Goal: Transaction & Acquisition: Purchase product/service

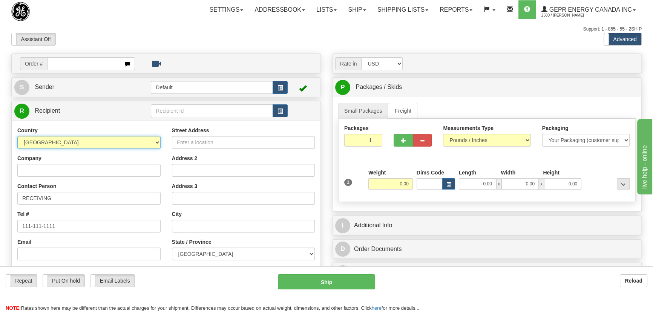
click at [68, 144] on select "AFGHANISTAN ALAND ISLANDS ALBANIA ALGERIA AMERICAN SAMOA ANDORRA ANGOLA ANGUILL…" at bounding box center [88, 142] width 143 height 13
select select "ES"
click at [17, 136] on select "AFGHANISTAN ALAND ISLANDS ALBANIA ALGERIA AMERICAN SAMOA ANDORRA ANGOLA ANGUILL…" at bounding box center [88, 142] width 143 height 13
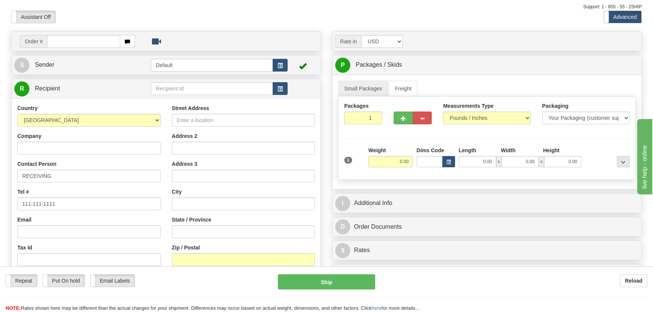
scroll to position [34, 0]
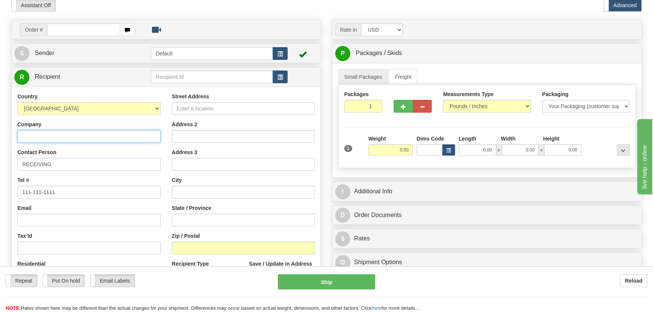
click at [101, 140] on input "Company" at bounding box center [88, 136] width 143 height 13
paste input "GE Power Management S. L.U"
type input "GE Power Management S. L.U"
drag, startPoint x: 204, startPoint y: 114, endPoint x: 204, endPoint y: 108, distance: 5.7
click at [204, 109] on input "Street Address" at bounding box center [243, 108] width 143 height 13
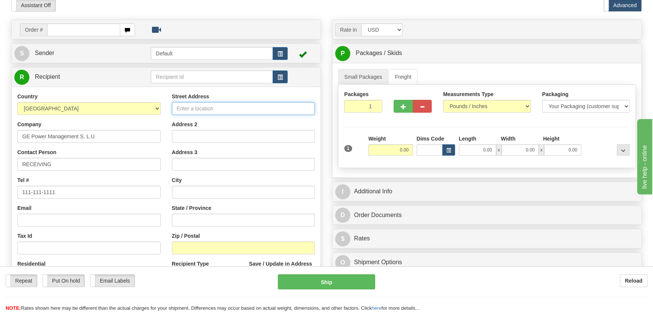
paste input "Avenida Pinoa 10"
type input "Avenida Pinoa 10"
click at [202, 244] on input "Zip / Postal" at bounding box center [243, 248] width 143 height 13
paste input "48170"
type input "48170"
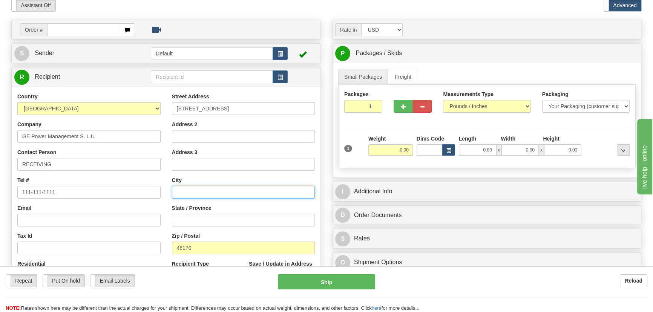
click at [206, 192] on input "text" at bounding box center [243, 192] width 143 height 13
paste input "Zamudio"
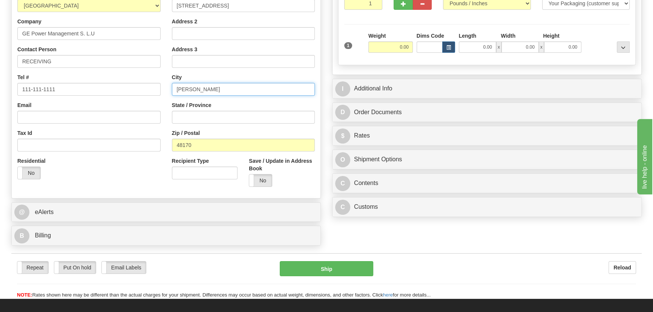
type input "Zamudio"
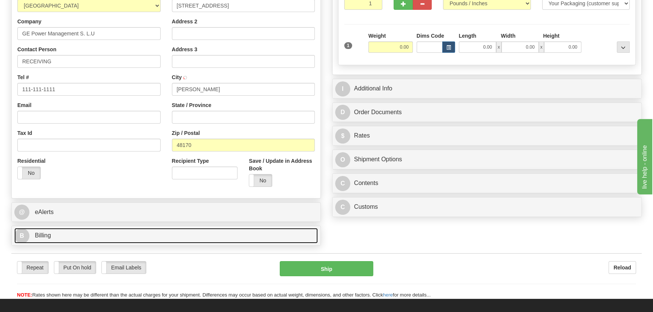
click at [134, 230] on link "B Billing" at bounding box center [166, 235] width 304 height 15
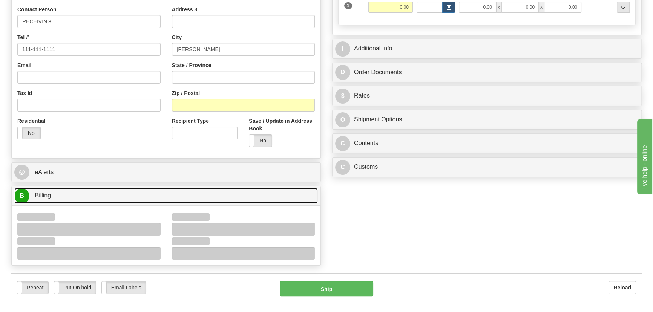
scroll to position [206, 0]
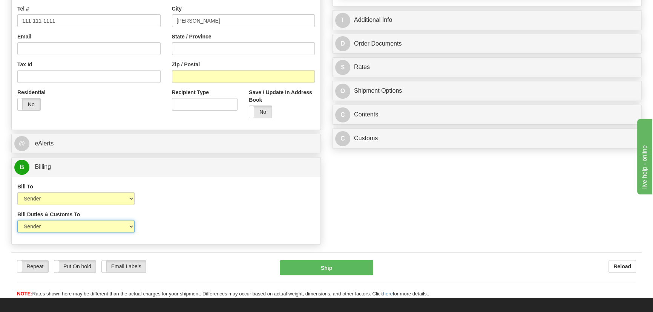
click at [84, 222] on select "Sender Recipient Third Party" at bounding box center [75, 226] width 117 height 13
select select "2"
click at [17, 220] on select "Sender Recipient Third Party" at bounding box center [75, 226] width 117 height 13
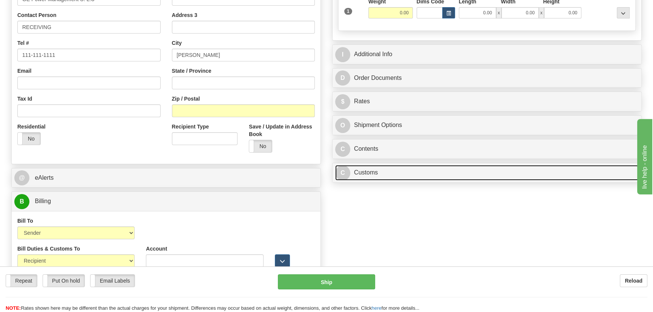
click at [487, 169] on link "C Customs" at bounding box center [487, 172] width 304 height 15
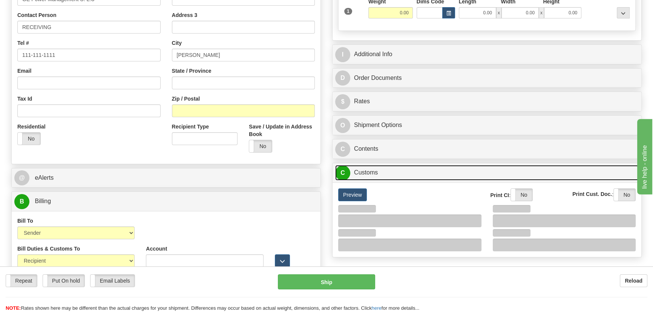
scroll to position [274, 0]
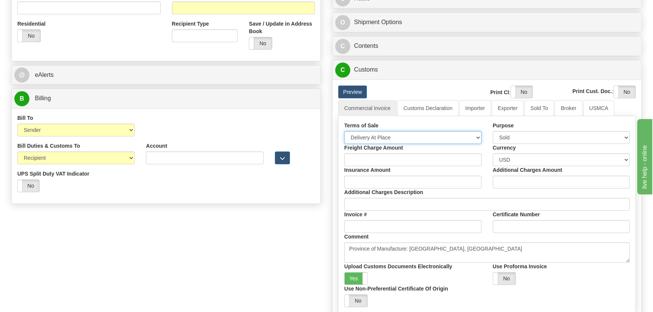
click at [391, 134] on select "Free Carrier Free On Board Ex Works Delivered Duty Unpaid Delivered Duty Paid C…" at bounding box center [412, 137] width 137 height 13
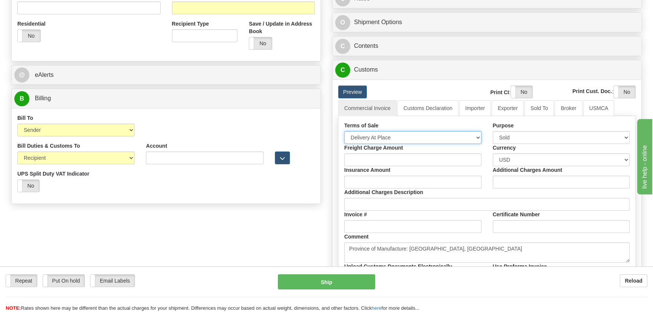
select select "7"
click at [344, 131] on select "Free Carrier Free On Board Ex Works Delivered Duty Unpaid Delivered Duty Paid C…" at bounding box center [412, 137] width 137 height 13
click at [469, 114] on link "Importer" at bounding box center [475, 108] width 32 height 16
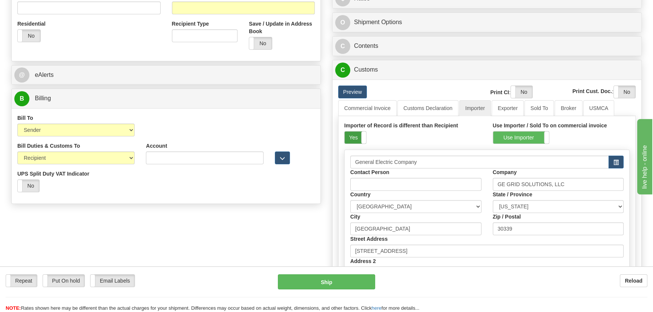
click at [359, 135] on label "Yes" at bounding box center [355, 138] width 21 height 12
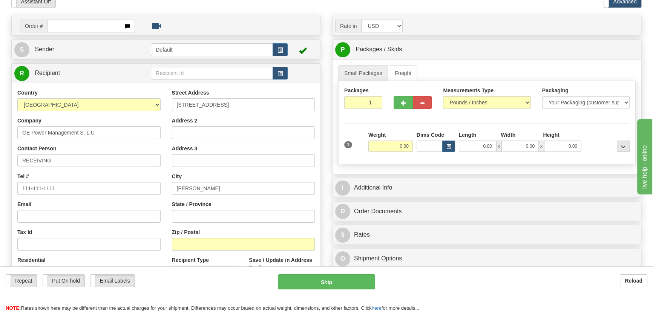
scroll to position [34, 0]
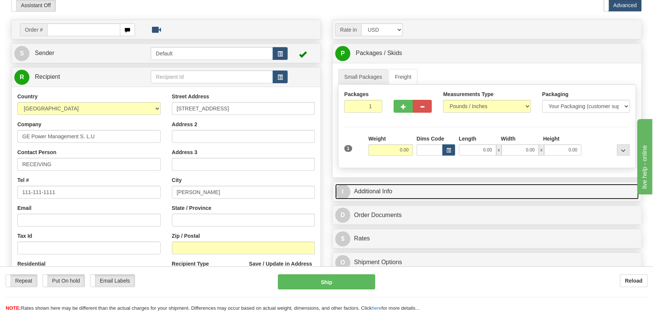
click at [486, 188] on link "I Additional Info" at bounding box center [487, 191] width 304 height 15
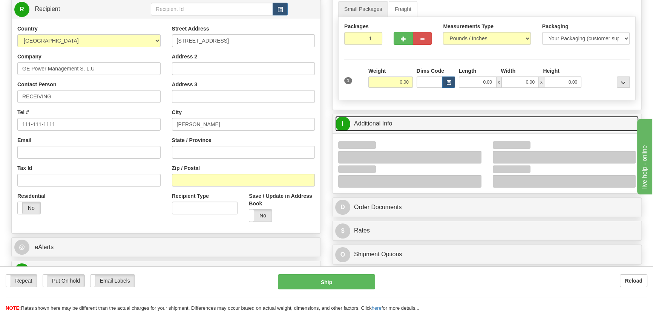
scroll to position [103, 0]
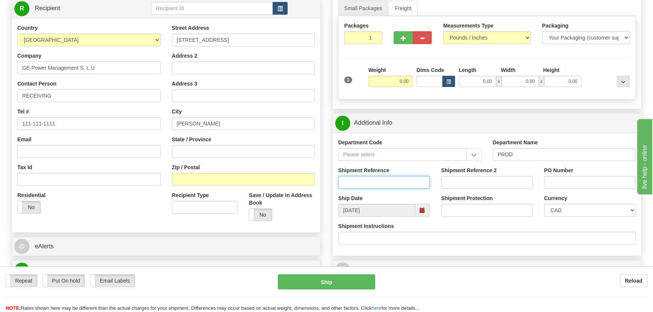
click at [401, 183] on input "Shipment Reference" at bounding box center [384, 182] width 92 height 13
type input "STEVE YIM"
click at [553, 186] on input "PO Number" at bounding box center [590, 182] width 92 height 13
paste input "4201964252"
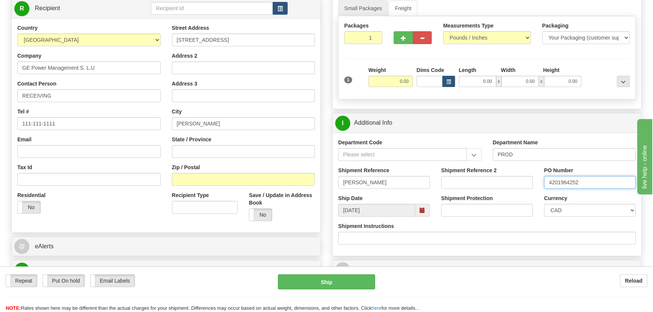
type input "4201964252"
click at [562, 210] on select "CAD USD EUR ZAR [PERSON_NAME] ARN AUD AUS AWG BBD BFR BGN BHD BMD BND BRC BRL C…" at bounding box center [590, 210] width 92 height 13
select select "1"
click at [544, 204] on select "CAD USD EUR ZAR [PERSON_NAME] ARN AUD AUS AWG BBD BFR BGN BHD BMD BND BRC BRL C…" at bounding box center [590, 210] width 92 height 13
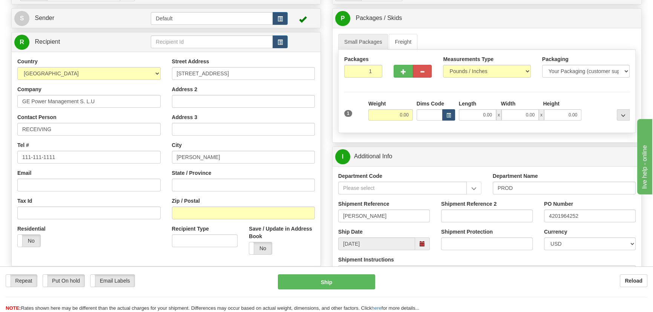
scroll to position [68, 0]
drag, startPoint x: 366, startPoint y: 73, endPoint x: 396, endPoint y: 81, distance: 31.2
click at [394, 80] on div "Packages 1 1" at bounding box center [487, 70] width 297 height 29
type input "2"
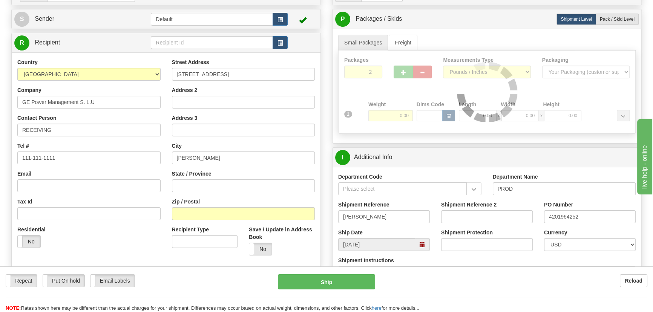
click at [396, 89] on div "Packages 2 1 Measurements Type" at bounding box center [487, 92] width 298 height 83
click at [388, 103] on div "Packages 2 1 Measurements Type" at bounding box center [487, 92] width 298 height 83
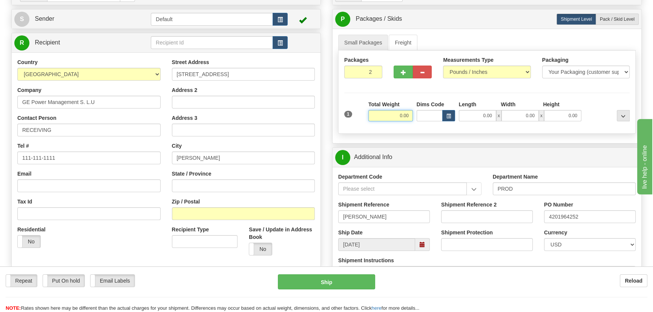
click at [391, 117] on input "0.00" at bounding box center [391, 115] width 45 height 11
type input "12.00"
click at [588, 105] on div at bounding box center [607, 111] width 48 height 21
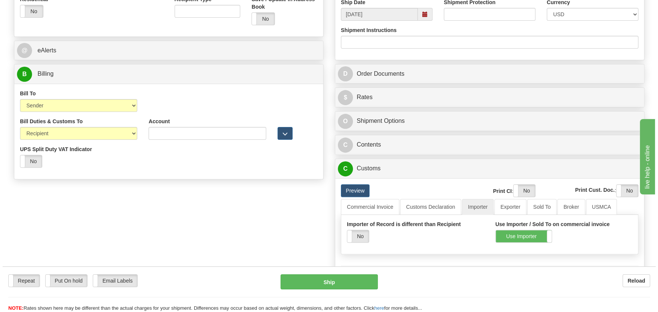
scroll to position [309, 0]
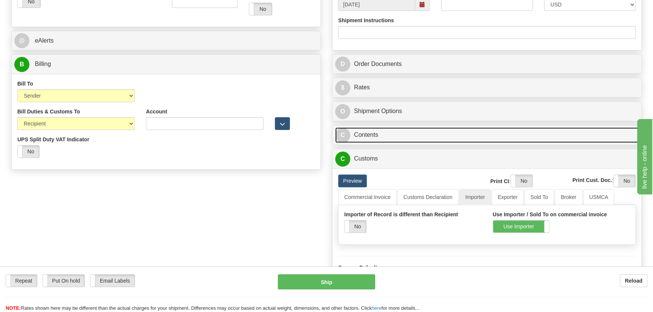
click at [475, 137] on link "C Contents" at bounding box center [487, 134] width 304 height 15
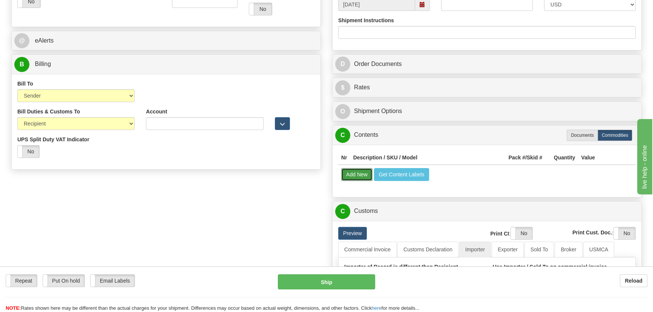
click at [362, 177] on button "Add New" at bounding box center [356, 174] width 31 height 13
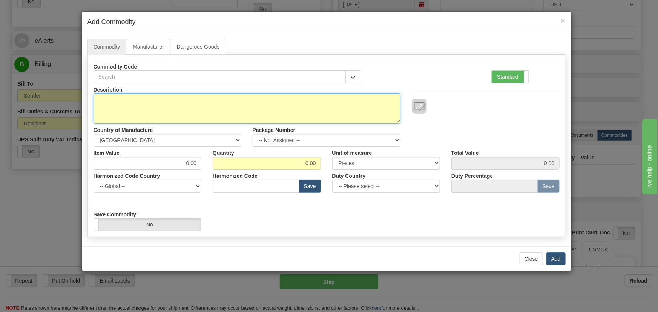
click at [276, 98] on textarea "Description" at bounding box center [247, 109] width 307 height 30
type textarea "17L0-0055-LF00"
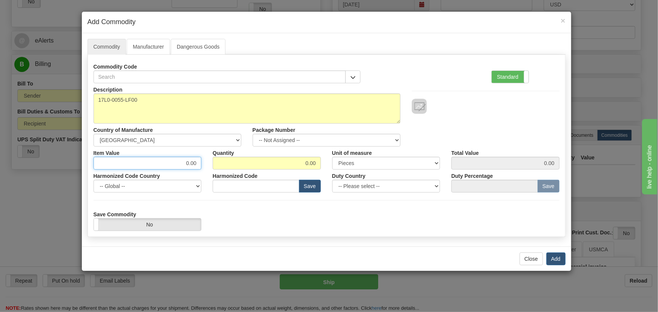
drag, startPoint x: 165, startPoint y: 160, endPoint x: 242, endPoint y: 159, distance: 77.0
click at [242, 159] on div "Item Value 0.00 Quantity 0.00 Unit of measure 3 Thousand Square Inches Adjustme…" at bounding box center [327, 158] width 478 height 23
type input "142.29"
type input "48"
type input "6829.92"
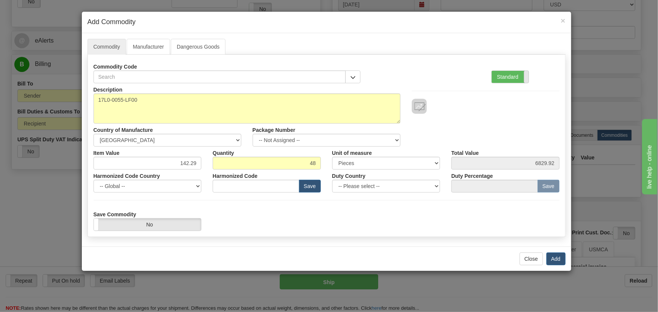
drag, startPoint x: 524, startPoint y: 74, endPoint x: 519, endPoint y: 76, distance: 5.6
click at [524, 74] on span at bounding box center [529, 77] width 10 height 12
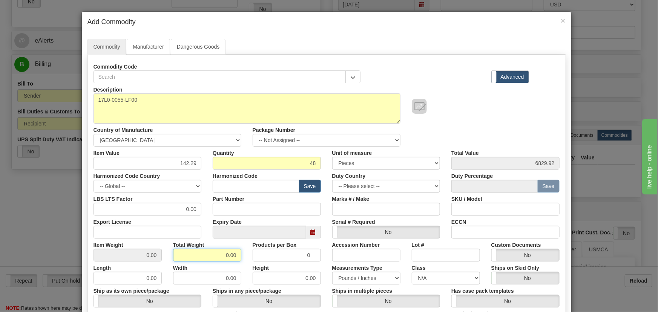
drag, startPoint x: 221, startPoint y: 249, endPoint x: 251, endPoint y: 255, distance: 31.1
click at [251, 255] on div "Item Weight 0.00 Total Weight 0.00 Products per Box 0 Accession Number Lot # Cu…" at bounding box center [327, 250] width 478 height 23
type input ".48"
type input "0.0100"
click at [269, 183] on input "text" at bounding box center [256, 186] width 87 height 13
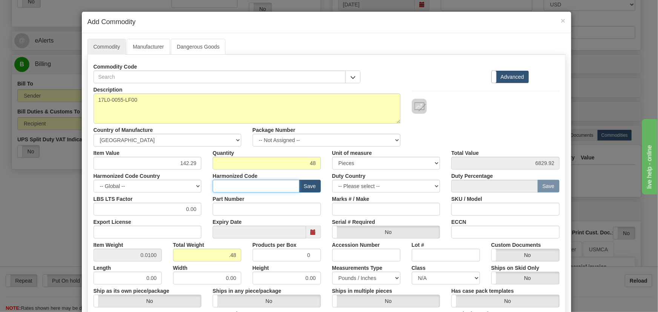
paste input "8538.90.0030"
type input "8538.90.0030"
click at [537, 113] on div at bounding box center [486, 106] width 148 height 15
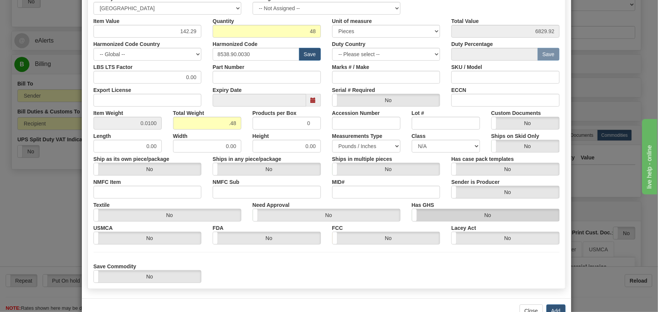
scroll to position [137, 0]
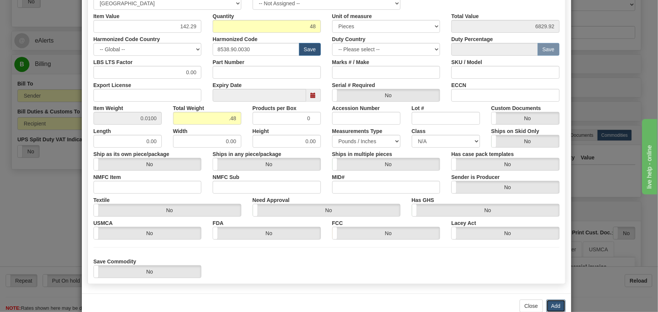
click at [559, 304] on button "Add" at bounding box center [556, 306] width 19 height 13
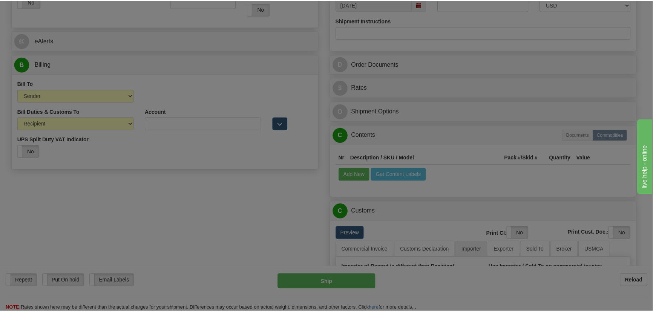
scroll to position [0, 0]
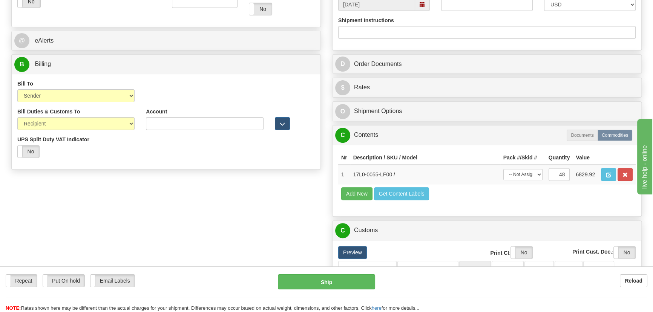
click at [249, 230] on div "Order # S Sender Default" at bounding box center [327, 59] width 642 height 628
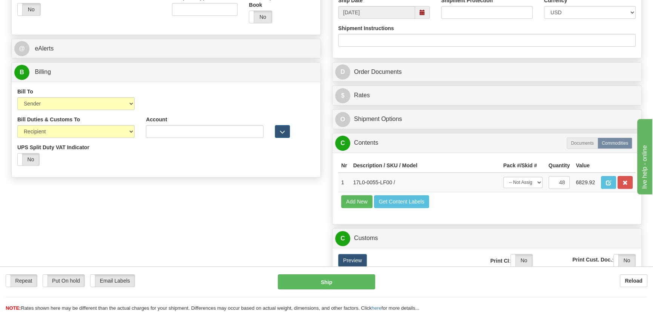
scroll to position [300, 0]
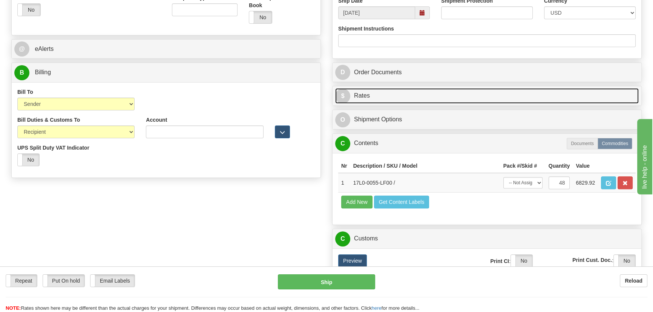
click at [590, 91] on link "$ Rates" at bounding box center [487, 95] width 304 height 15
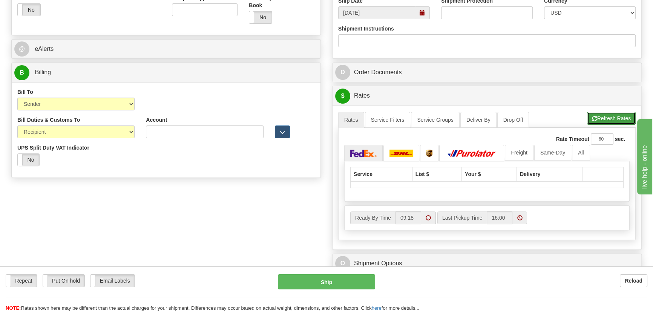
click at [616, 116] on button "Refresh Rates" at bounding box center [611, 118] width 49 height 13
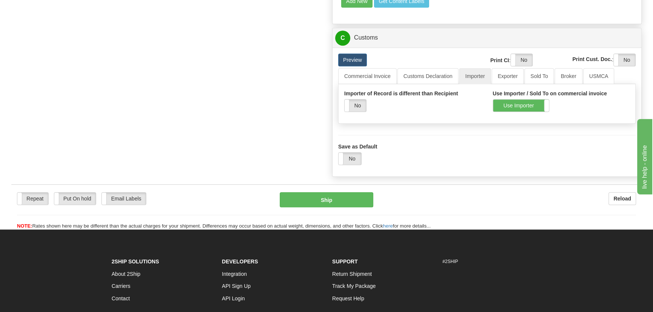
scroll to position [677, 0]
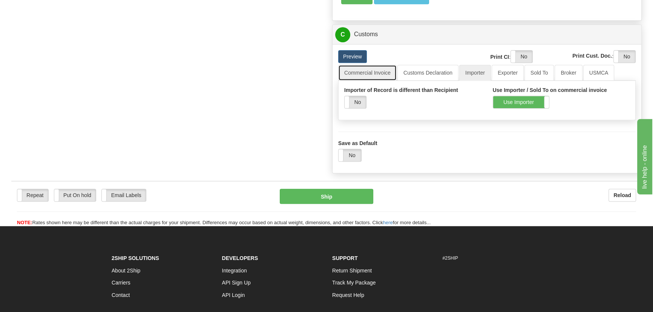
click at [366, 75] on link "Commercial Invoice" at bounding box center [367, 73] width 58 height 16
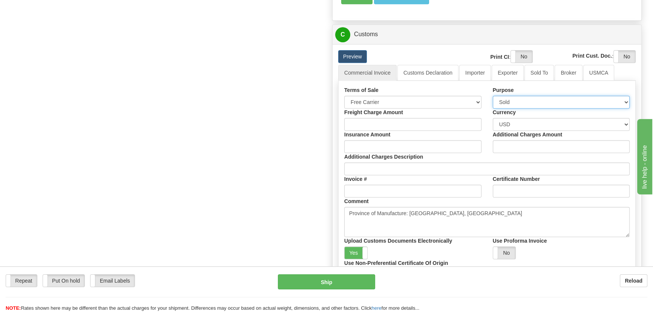
click at [549, 98] on select "Sold Not Sold Gift Sample Repair and Return Personal Effects Merchandise Danger…" at bounding box center [561, 102] width 137 height 13
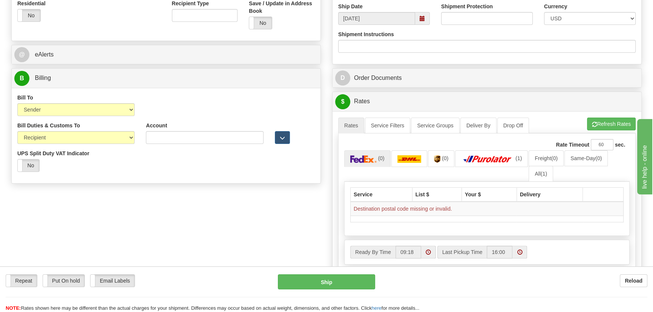
scroll to position [266, 0]
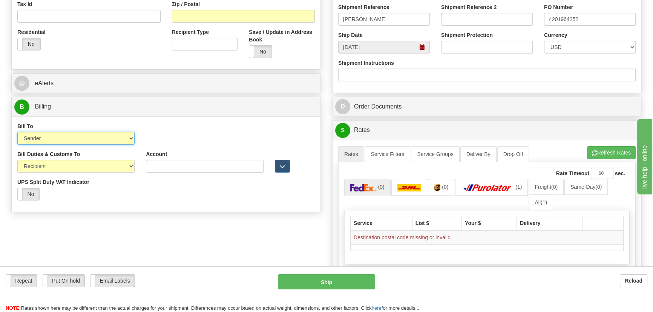
click at [104, 139] on select "Sender Recipient Third Party Collect" at bounding box center [75, 138] width 117 height 13
select select "2"
click at [17, 132] on select "Sender Recipient Third Party Collect" at bounding box center [75, 138] width 117 height 13
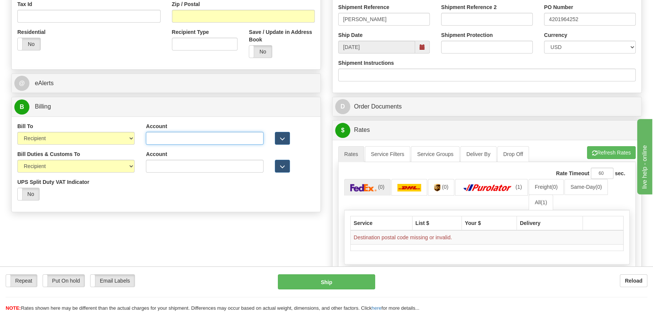
click at [173, 136] on input "Account" at bounding box center [204, 138] width 117 height 13
paste input "960399459"
type input "960399459"
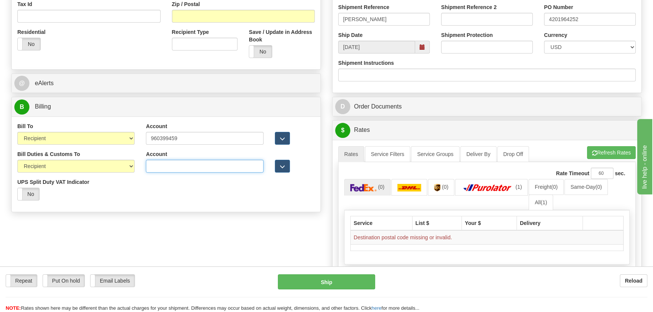
click at [166, 162] on input "Account" at bounding box center [204, 166] width 117 height 13
paste input "960399459"
type input "960399459"
click at [206, 210] on div "Bill To Sender Recipient Third Party Collect Account 960399459 3rd Party Accoun…" at bounding box center [166, 164] width 309 height 95
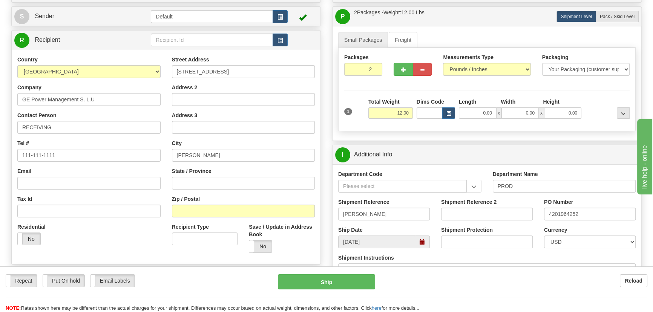
scroll to position [60, 0]
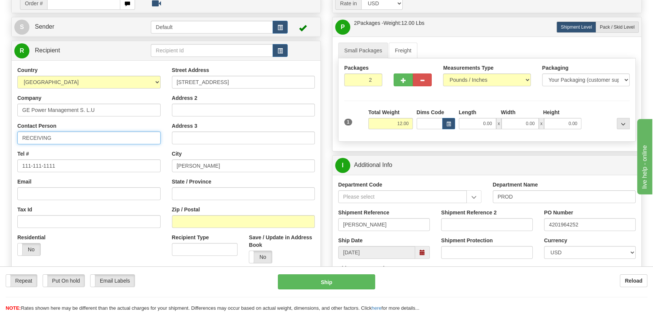
click at [68, 137] on input "RECEIVING" at bounding box center [88, 138] width 143 height 13
paste input "Raul Zobaran"
type input "RECEIVING/Raul Zobaran"
click at [592, 107] on div "Packages 2 1 Measurements Type" at bounding box center [487, 99] width 298 height 83
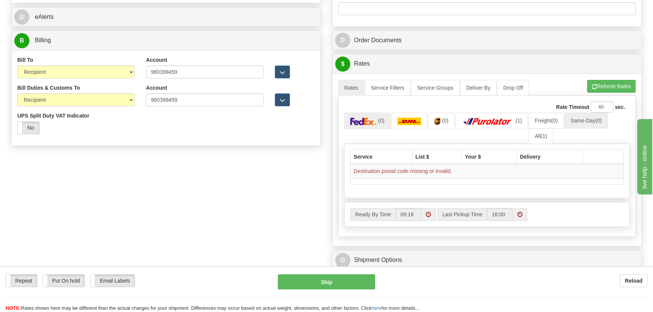
scroll to position [335, 0]
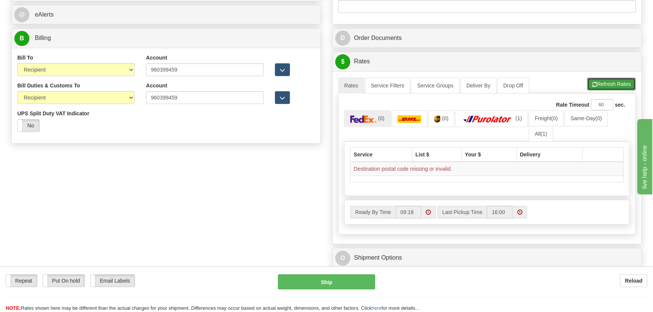
click at [616, 83] on button "Refresh Rates" at bounding box center [611, 84] width 49 height 13
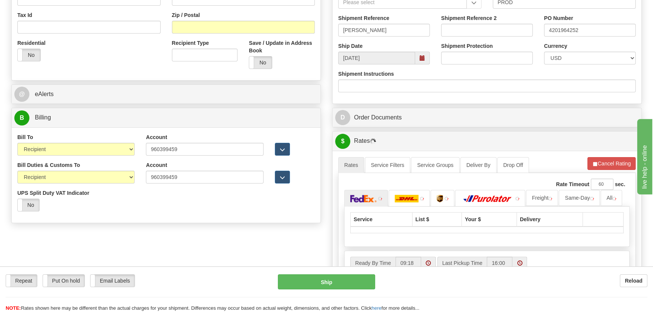
scroll to position [129, 0]
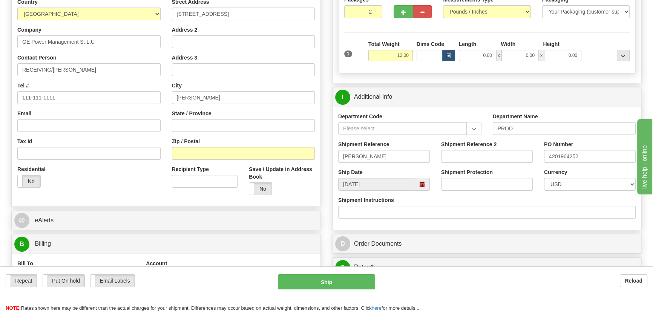
click at [232, 161] on div "Street Address Avenida Pinoa 10 Address 2 Address 3 City Zamudio State / Provin…" at bounding box center [243, 99] width 155 height 203
click at [229, 152] on input "Zip / Postal" at bounding box center [243, 153] width 143 height 13
paste input "48170"
type input "48170"
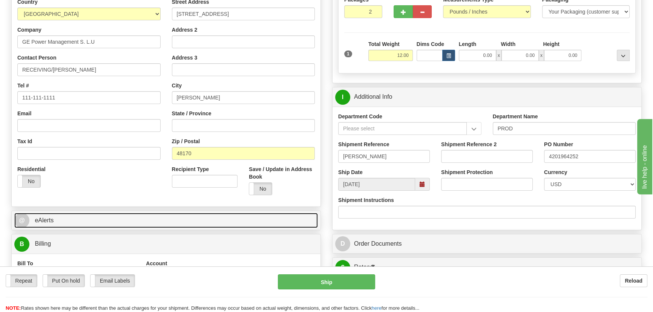
click at [40, 214] on link "@ eAlerts" at bounding box center [166, 220] width 304 height 15
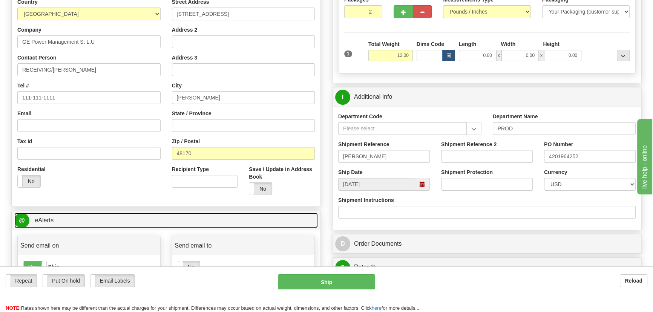
click at [77, 213] on link "@ eAlerts" at bounding box center [166, 220] width 304 height 15
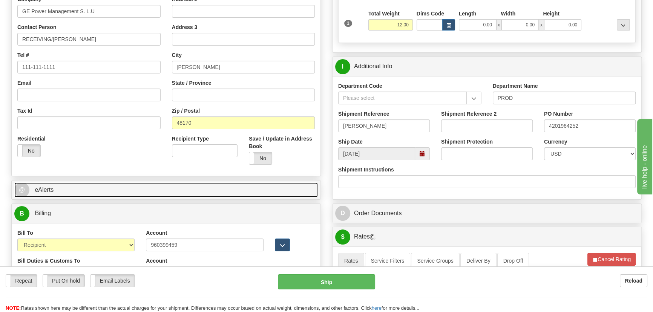
scroll to position [266, 0]
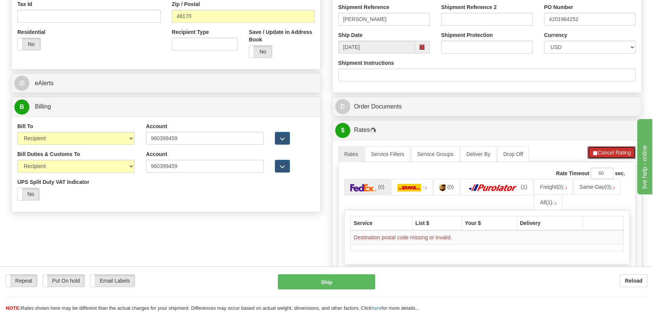
click at [610, 153] on button "Cancel Rating" at bounding box center [612, 152] width 48 height 13
click at [610, 153] on button "Refresh Rates" at bounding box center [611, 152] width 49 height 13
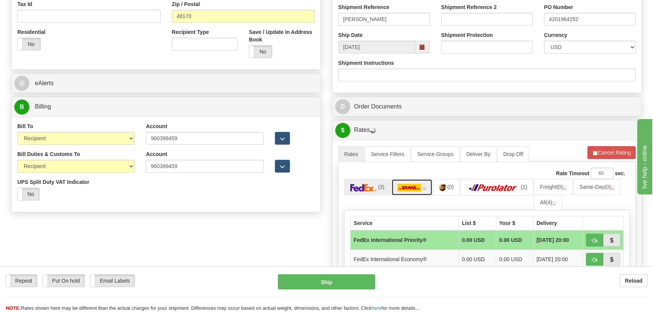
click at [411, 186] on img at bounding box center [410, 188] width 24 height 8
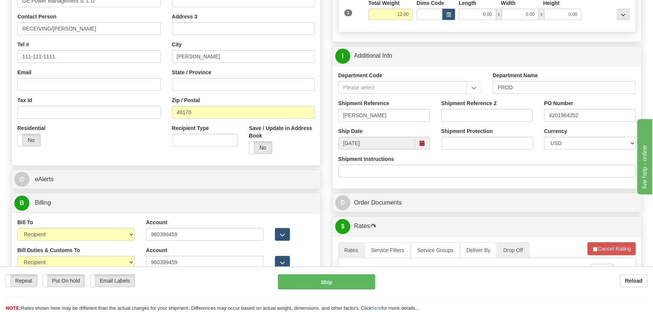
scroll to position [163, 0]
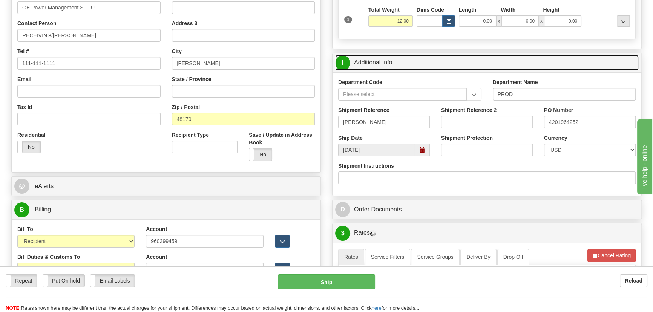
click at [565, 66] on link "I Additional Info" at bounding box center [487, 62] width 304 height 15
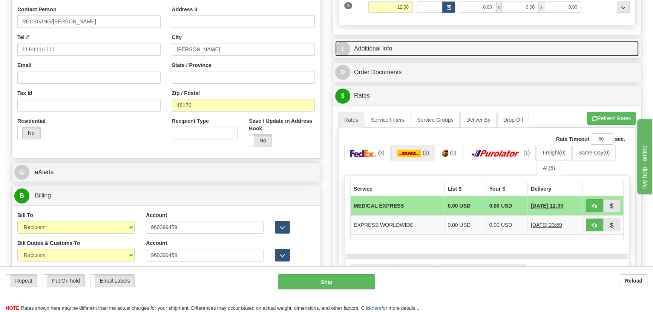
scroll to position [232, 0]
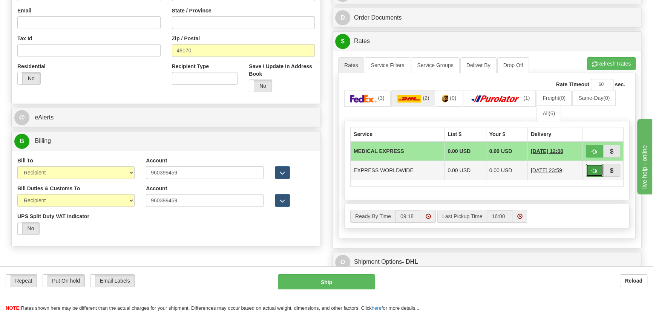
click at [595, 169] on span "button" at bounding box center [594, 171] width 5 height 5
type input "P"
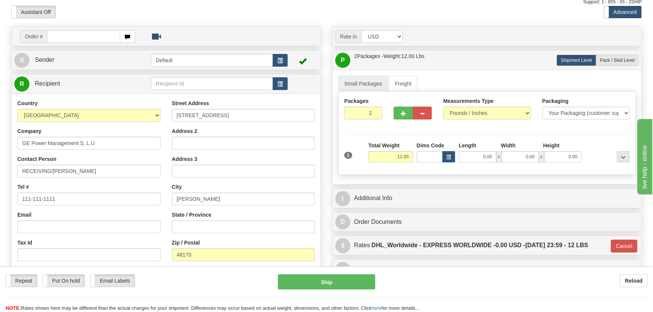
scroll to position [26, 0]
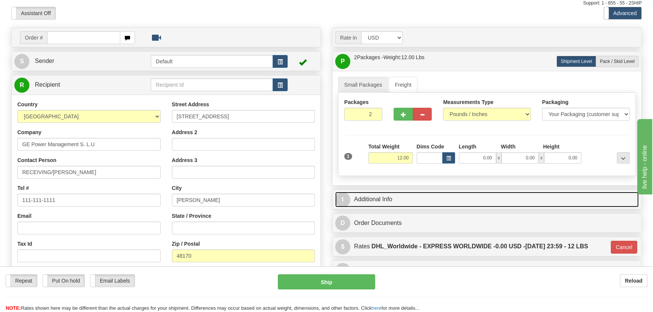
click at [521, 197] on link "I Additional Info" at bounding box center [487, 199] width 304 height 15
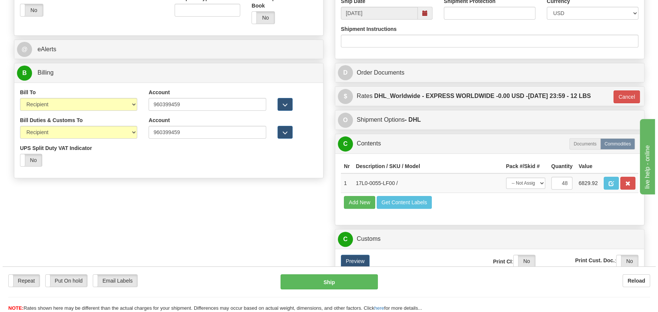
scroll to position [300, 0]
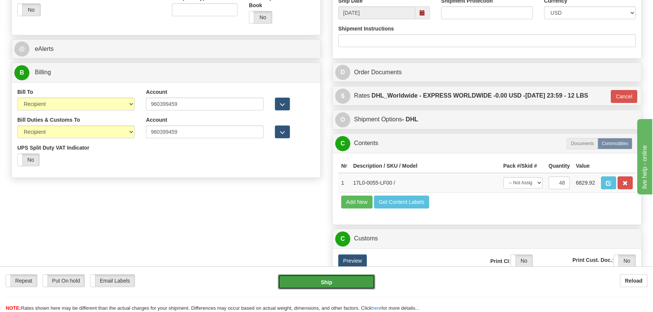
click at [336, 284] on button "Ship" at bounding box center [327, 282] width 98 height 15
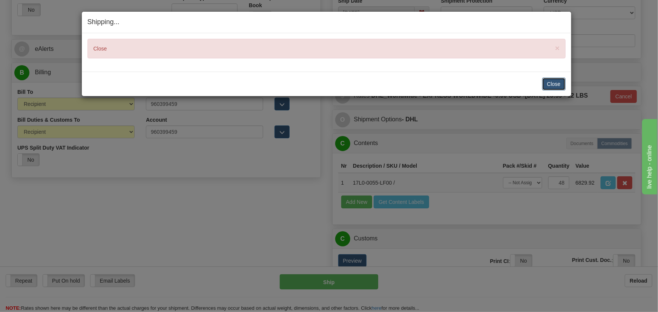
click at [559, 83] on button "Close" at bounding box center [553, 84] width 23 height 13
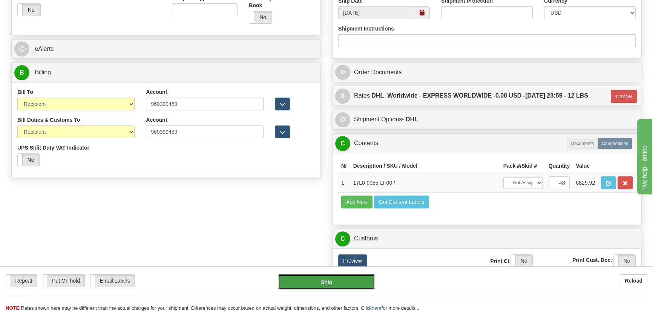
click at [356, 284] on button "Ship" at bounding box center [327, 282] width 98 height 15
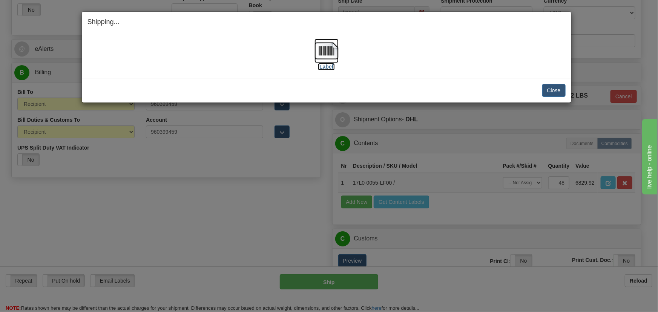
click at [326, 52] on img at bounding box center [327, 51] width 24 height 24
click at [551, 92] on button "Close" at bounding box center [553, 90] width 23 height 13
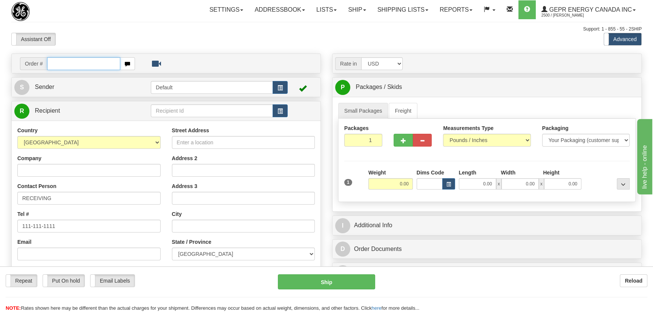
paste input "0086680667"
click at [54, 64] on input "0086680667" at bounding box center [83, 63] width 73 height 13
click at [57, 65] on input "0086680667" at bounding box center [83, 63] width 73 height 13
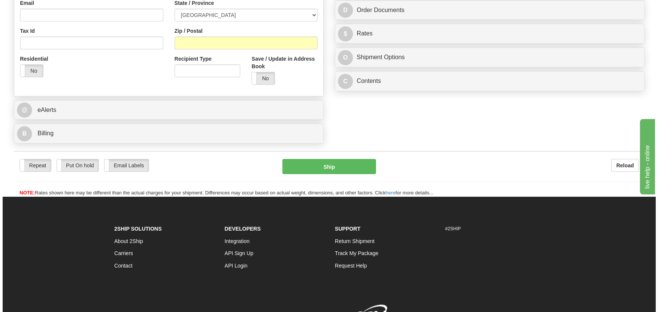
scroll to position [240, 0]
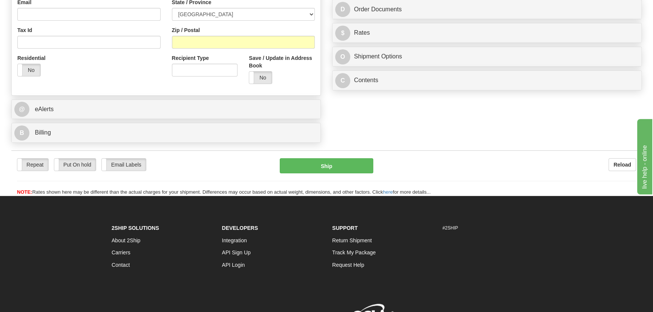
type input "86680667"
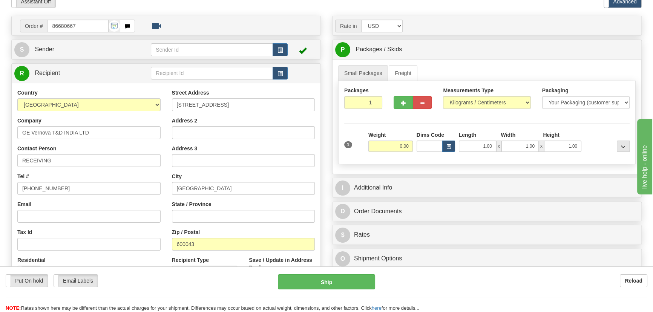
scroll to position [103, 0]
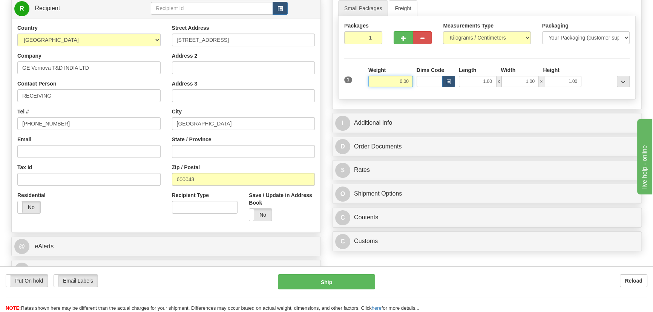
drag, startPoint x: 395, startPoint y: 84, endPoint x: 415, endPoint y: 103, distance: 27.5
click at [416, 95] on div "Packages 1 1 Measurements Type" at bounding box center [487, 57] width 298 height 83
type input "7.00"
click at [478, 34] on select "Pounds / Inches Kilograms / Centimeters" at bounding box center [487, 37] width 88 height 13
select select "0"
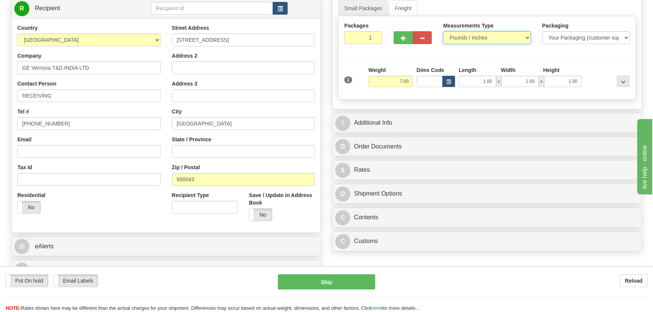
click at [443, 31] on select "Pounds / Inches Kilograms / Centimeters" at bounding box center [487, 37] width 88 height 13
click at [292, 162] on div "Street Address [STREET_ADDRESS] Address 2 Address 3 City [GEOGRAPHIC_DATA] Stat…" at bounding box center [243, 125] width 155 height 203
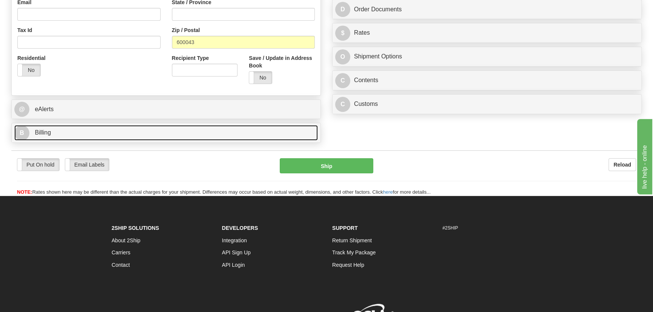
click at [162, 133] on link "B Billing" at bounding box center [166, 132] width 304 height 15
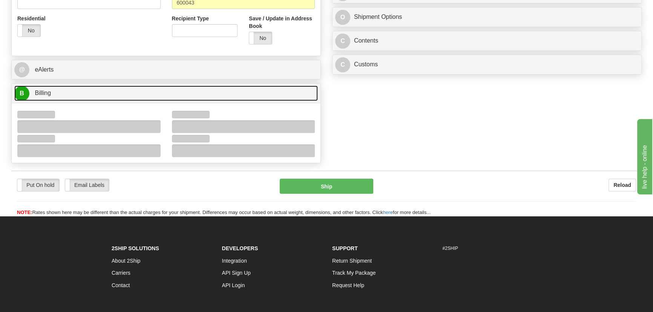
scroll to position [339, 0]
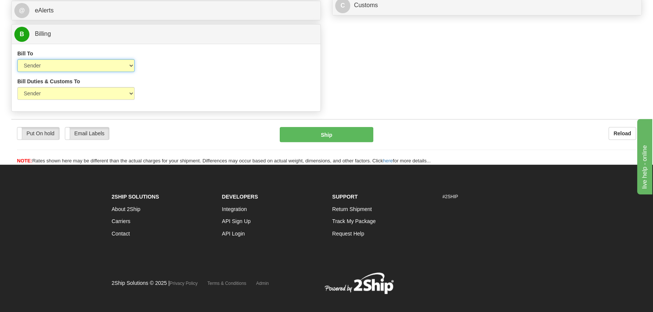
drag, startPoint x: 64, startPoint y: 63, endPoint x: 61, endPoint y: 66, distance: 4.3
click at [61, 66] on select "Sender Recipient Third Party Collect" at bounding box center [75, 65] width 117 height 13
select select "2"
click at [17, 59] on select "Sender Recipient Third Party Collect" at bounding box center [75, 65] width 117 height 13
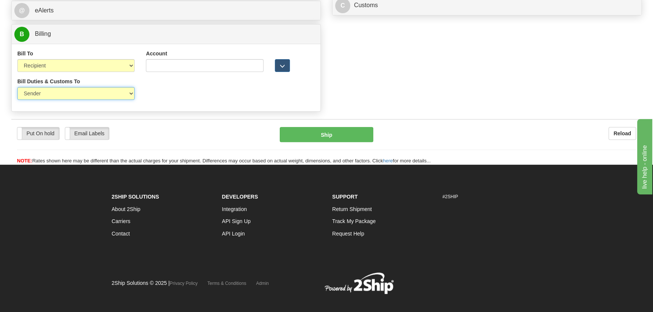
drag, startPoint x: 60, startPoint y: 94, endPoint x: 58, endPoint y: 99, distance: 5.4
click at [58, 99] on select "Sender Recipient Third Party" at bounding box center [75, 93] width 117 height 13
select select "2"
click at [17, 87] on select "Sender Recipient Third Party" at bounding box center [75, 93] width 117 height 13
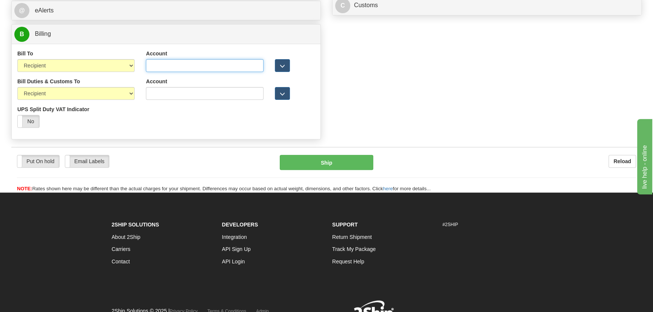
click at [173, 65] on input "Account" at bounding box center [204, 65] width 117 height 13
paste input "968305827"
type input "968305827"
click at [160, 103] on div "Account 3rd Party Account List Duties & Customs Please select" at bounding box center [204, 92] width 129 height 28
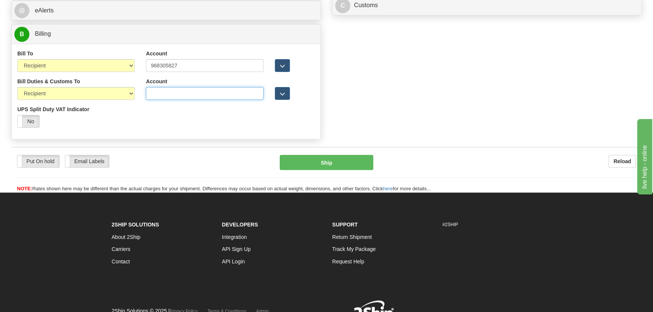
click at [163, 94] on input "Account" at bounding box center [204, 93] width 117 height 13
paste input "968305827"
type input "968305827"
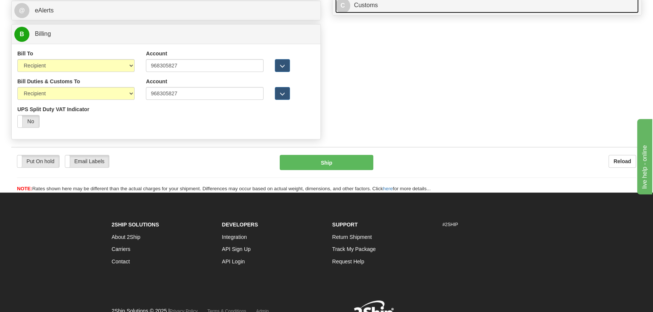
click at [450, 9] on link "C Customs" at bounding box center [487, 5] width 304 height 15
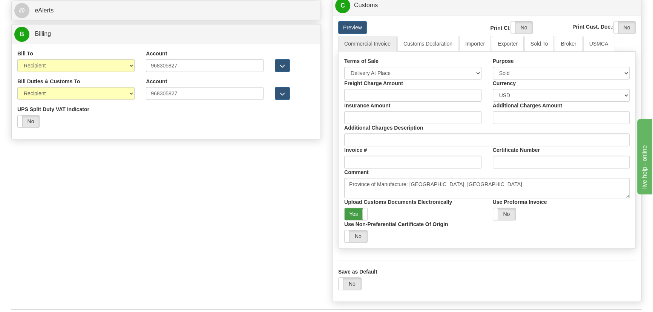
click at [356, 212] on label "Yes" at bounding box center [356, 214] width 23 height 12
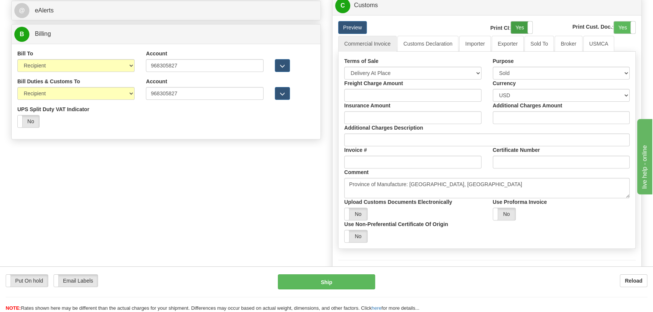
click at [526, 24] on label "Yes" at bounding box center [521, 27] width 21 height 12
click at [627, 25] on label "Yes" at bounding box center [624, 27] width 21 height 12
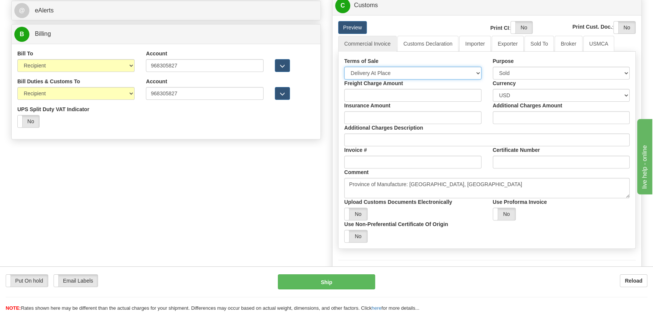
click at [392, 72] on select "Free Carrier Free On Board Ex Works Delivered Duty Unpaid Delivered Duty Paid C…" at bounding box center [412, 73] width 137 height 13
select select "7"
click at [344, 67] on select "Free Carrier Free On Board Ex Works Delivered Duty Unpaid Delivered Duty Paid C…" at bounding box center [412, 73] width 137 height 13
click at [476, 45] on link "Importer" at bounding box center [475, 44] width 32 height 16
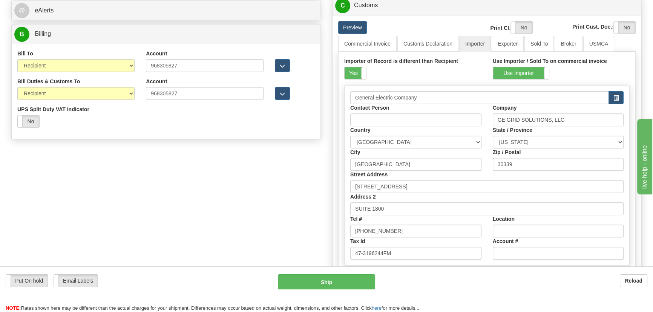
click at [364, 72] on span at bounding box center [366, 73] width 10 height 12
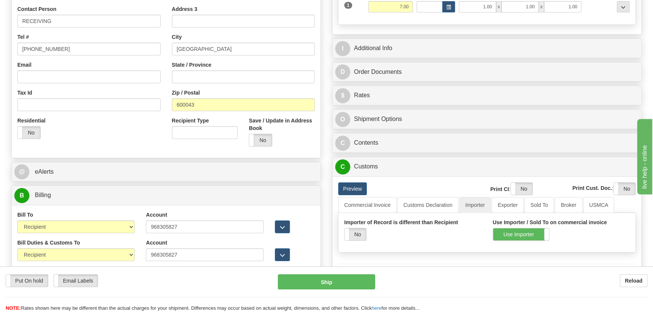
scroll to position [167, 0]
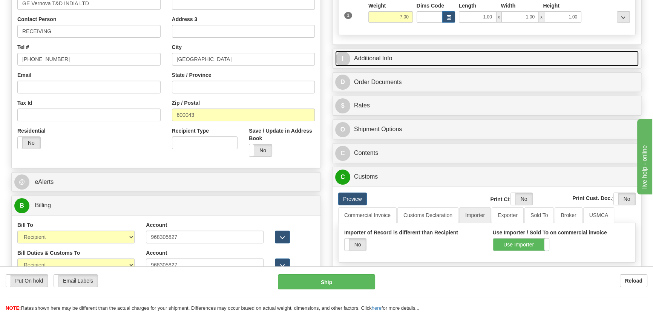
click at [541, 53] on link "I Additional Info" at bounding box center [487, 58] width 304 height 15
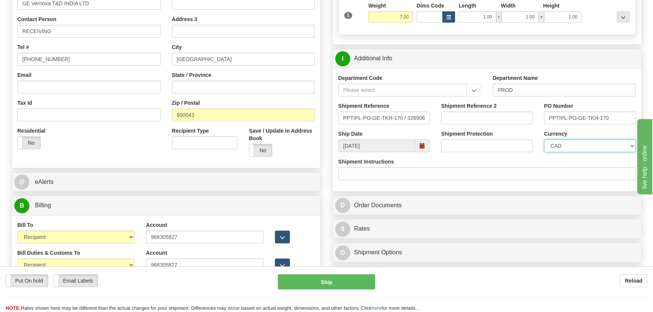
click at [573, 143] on select "CAD USD EUR ZAR [PERSON_NAME] ARN AUD AUS AWG BBD BFR BGN BHD BMD BND BRC BRL C…" at bounding box center [590, 146] width 92 height 13
select select "1"
click at [544, 140] on select "CAD USD EUR ZAR [PERSON_NAME] ARN AUD AUS AWG BBD BFR BGN BHD BMD BND BRC BRL C…" at bounding box center [590, 146] width 92 height 13
click at [491, 114] on input "Shipment Reference 2" at bounding box center [487, 118] width 92 height 13
drag, startPoint x: 500, startPoint y: 118, endPoint x: 432, endPoint y: 121, distance: 68.0
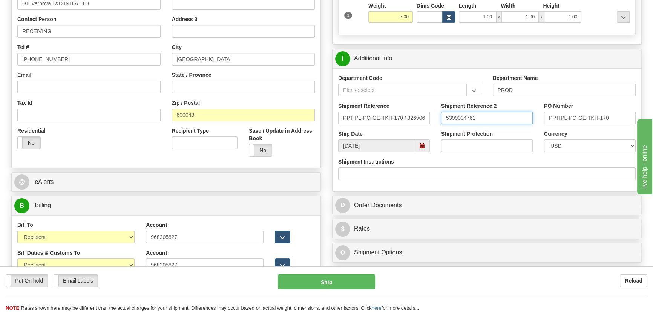
click at [432, 121] on div "Shipment Reference PPTIPL-PO-GE-TKH-170 / 3269069448 Shipment Reference 2 53990…" at bounding box center [487, 116] width 309 height 28
type input "5399004761"
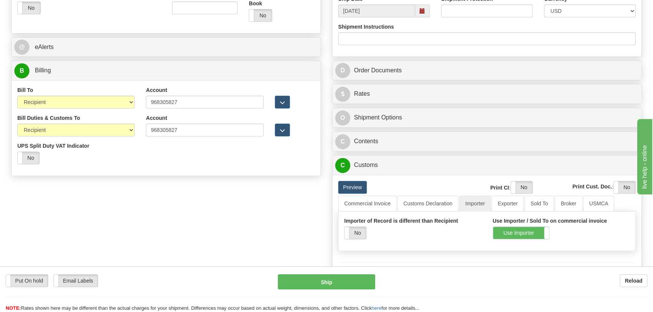
scroll to position [304, 0]
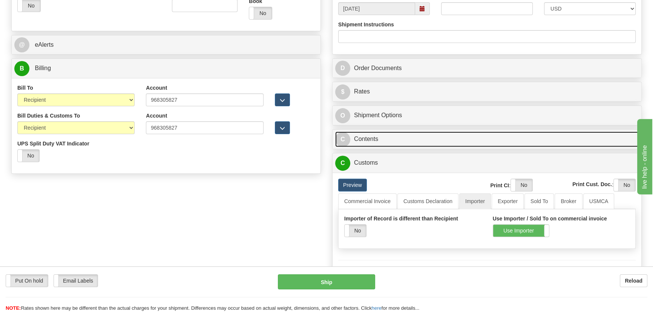
click at [473, 141] on link "C Contents" at bounding box center [487, 139] width 304 height 15
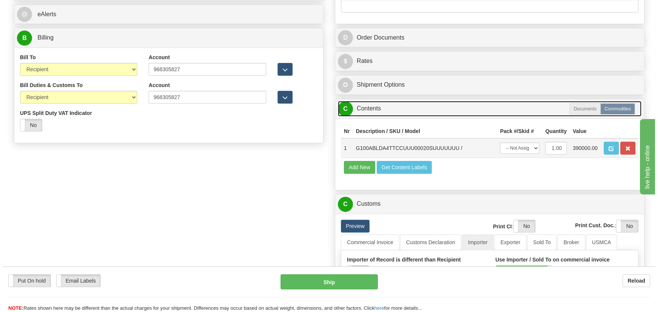
scroll to position [373, 0]
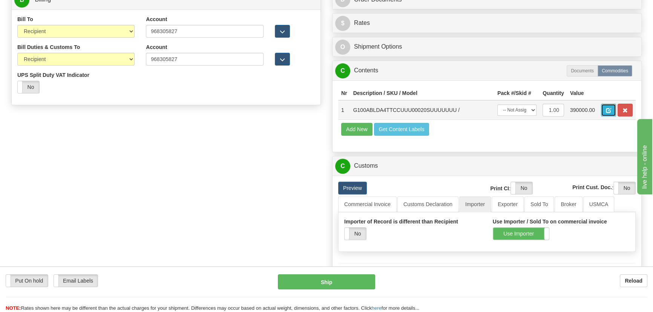
click at [608, 109] on span "button" at bounding box center [608, 110] width 5 height 5
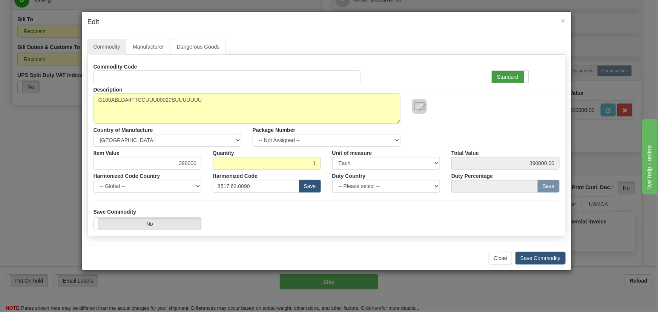
click at [518, 72] on label "Standard" at bounding box center [510, 77] width 37 height 12
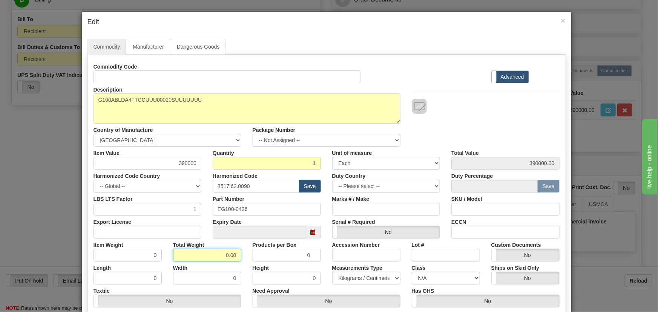
drag, startPoint x: 218, startPoint y: 253, endPoint x: 233, endPoint y: 256, distance: 15.8
click at [233, 256] on input "0.00" at bounding box center [207, 255] width 68 height 13
type input "1"
type input "1.0000"
drag, startPoint x: 176, startPoint y: 165, endPoint x: 197, endPoint y: 173, distance: 23.0
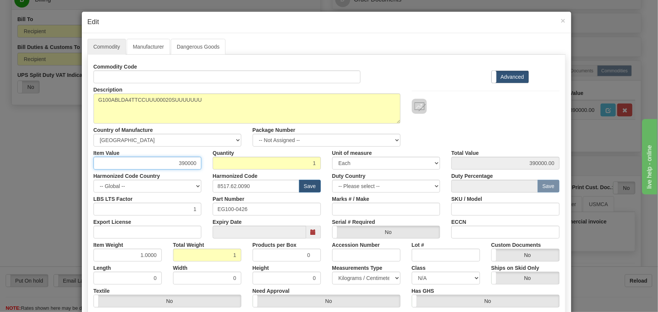
click at [196, 173] on div "Commodity Code Standard Advanced Description G100ABLDA4TTCCUUU00020SUUUUUUU Cou…" at bounding box center [327, 195] width 466 height 270
paste input "1.980,96"
type input "1980.96"
click at [445, 120] on div "Description G100ABLDA4TTCCUUU00020SUUUUUUU Country of Manufacture -- Unknown --…" at bounding box center [327, 114] width 478 height 63
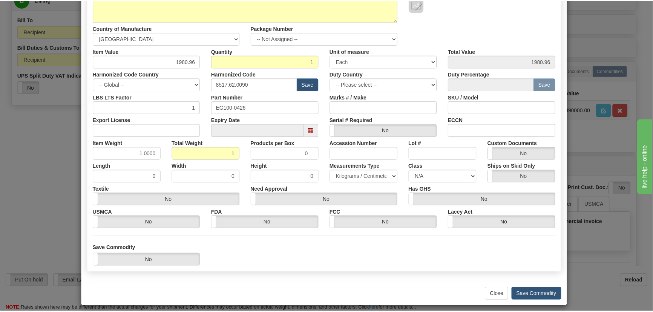
scroll to position [103, 0]
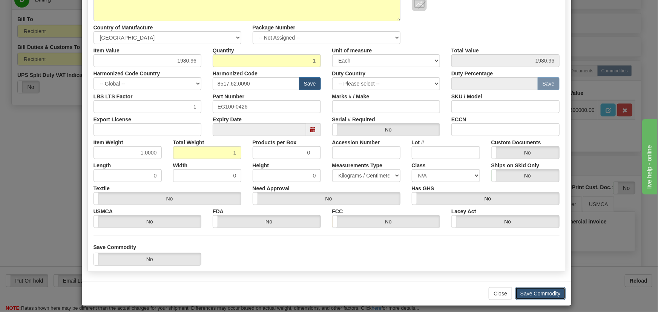
click at [544, 293] on button "Save Commodity" at bounding box center [541, 293] width 50 height 13
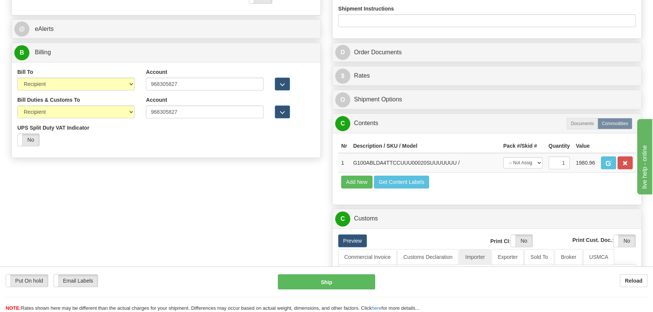
scroll to position [304, 0]
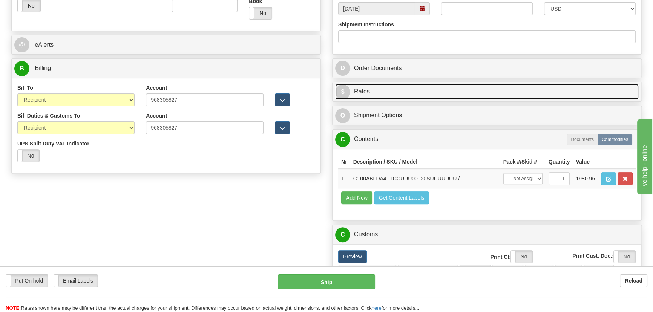
click at [528, 93] on link "$ Rates" at bounding box center [487, 91] width 304 height 15
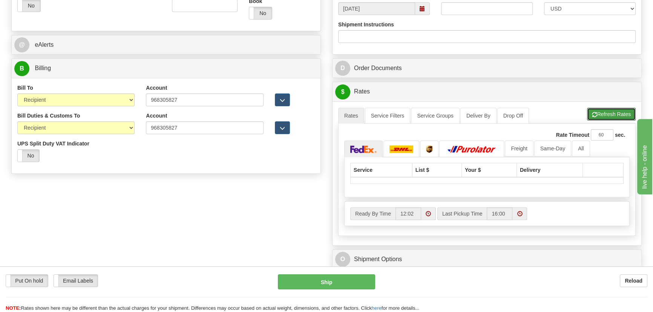
drag, startPoint x: 606, startPoint y: 114, endPoint x: 545, endPoint y: 117, distance: 61.6
click at [606, 114] on button "Refresh Rates" at bounding box center [611, 114] width 49 height 13
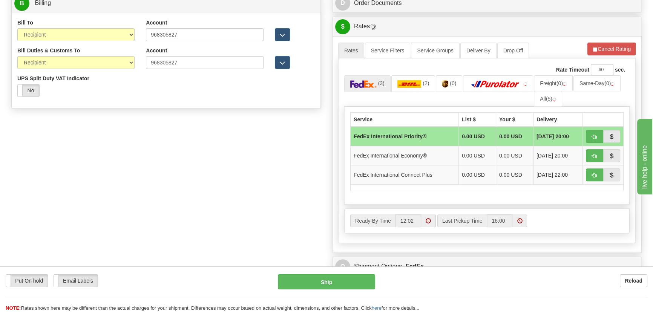
scroll to position [373, 0]
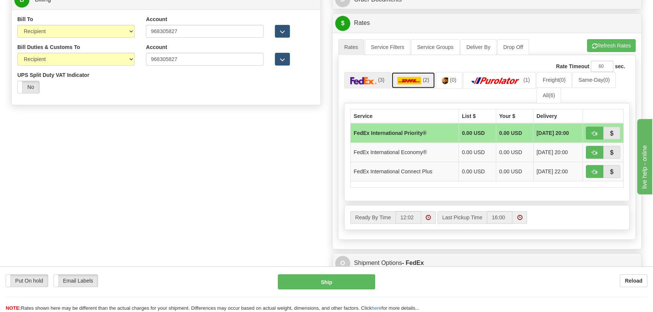
click at [434, 86] on link "(2)" at bounding box center [414, 80] width 44 height 16
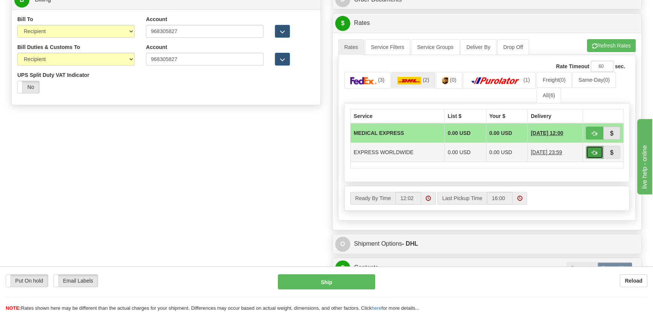
click at [593, 151] on span "button" at bounding box center [594, 152] width 5 height 5
type input "P"
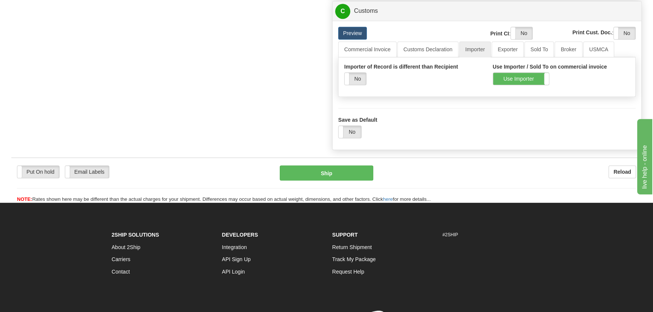
scroll to position [544, 0]
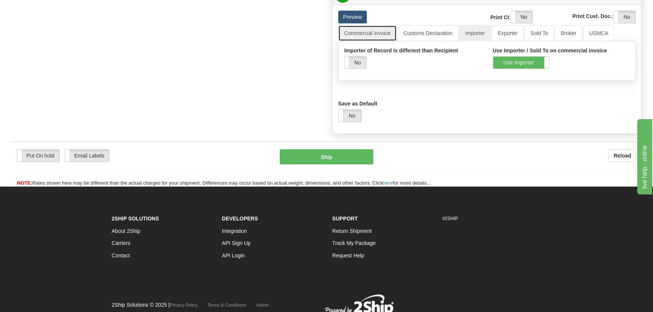
click at [382, 37] on link "Commercial Invoice" at bounding box center [367, 33] width 58 height 16
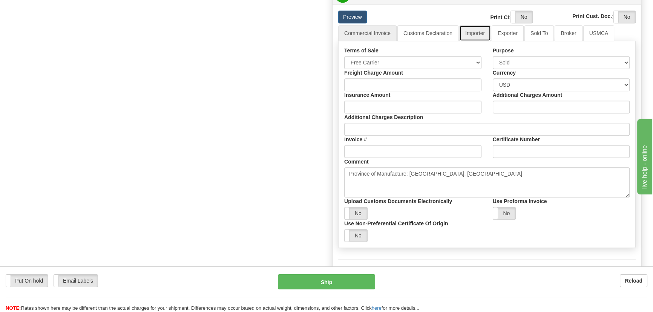
click at [479, 37] on link "Importer" at bounding box center [475, 33] width 32 height 16
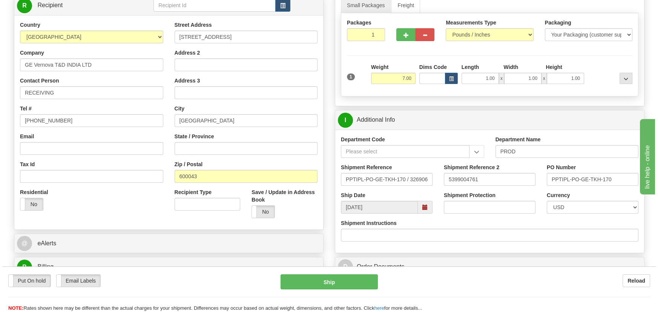
scroll to position [64, 0]
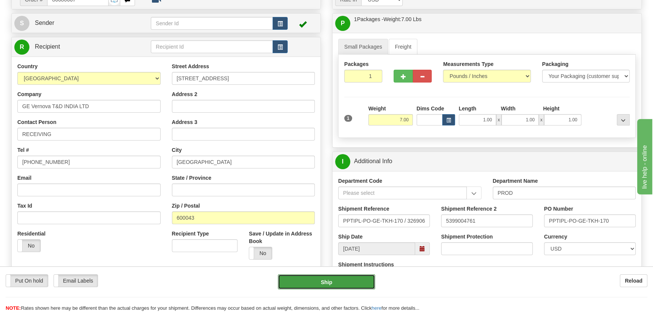
click at [326, 282] on button "Ship" at bounding box center [327, 282] width 98 height 15
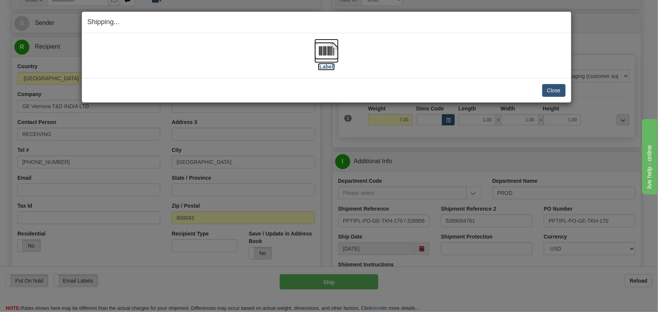
click at [333, 44] on img at bounding box center [327, 51] width 24 height 24
click at [550, 88] on button "Close" at bounding box center [553, 90] width 23 height 13
